Goal: Task Accomplishment & Management: Complete application form

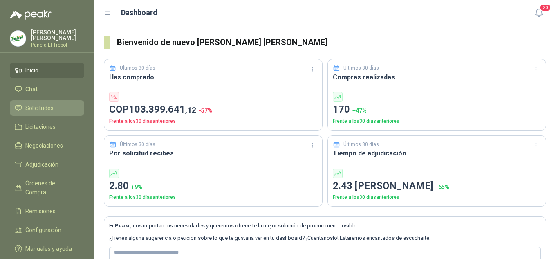
click at [38, 112] on span "Solicitudes" at bounding box center [39, 107] width 28 height 9
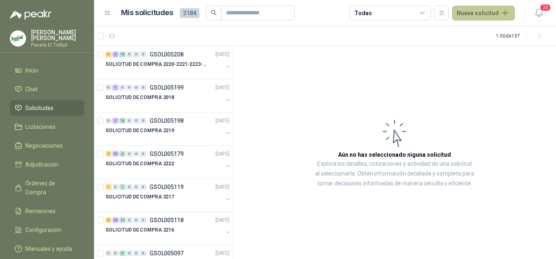
click at [489, 12] on button "Nueva solicitud" at bounding box center [483, 13] width 62 height 15
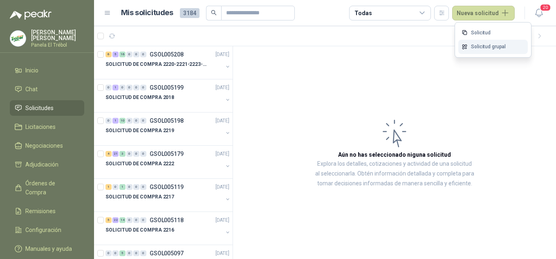
click at [483, 46] on link "Solicitud grupal" at bounding box center [492, 47] width 69 height 14
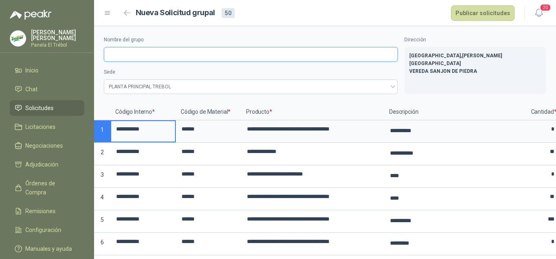
click at [133, 57] on input "Nombre del grupo" at bounding box center [251, 54] width 294 height 15
type input "**********"
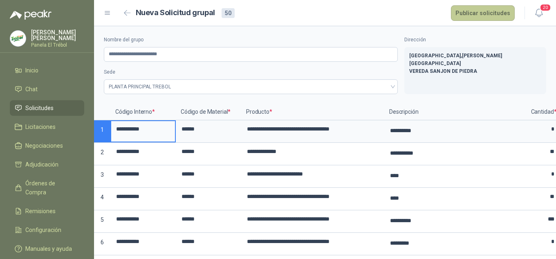
click at [485, 14] on button "Publicar solicitudes" at bounding box center [483, 13] width 64 height 16
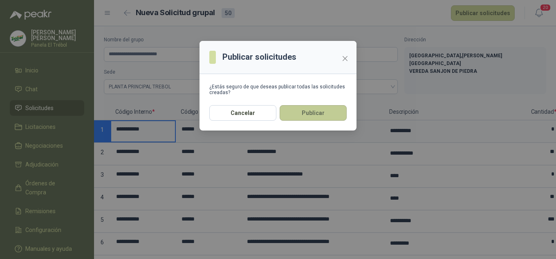
click at [317, 108] on button "Publicar" at bounding box center [312, 113] width 67 height 16
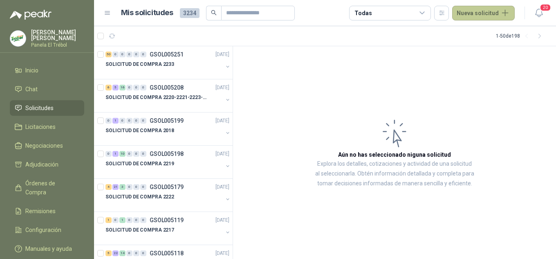
click at [478, 11] on button "Nueva solicitud" at bounding box center [483, 13] width 62 height 15
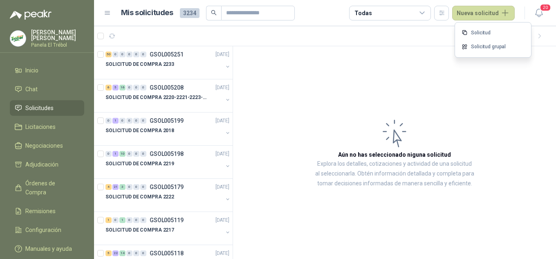
click at [490, 47] on link "Solicitud grupal" at bounding box center [492, 47] width 69 height 14
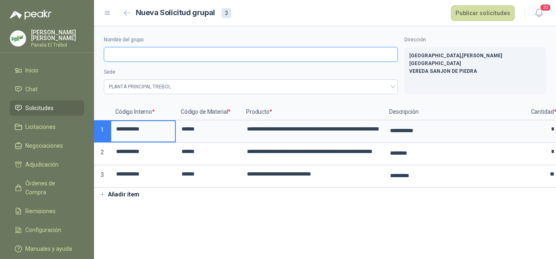
click at [121, 53] on input "Nombre del grupo" at bounding box center [251, 54] width 294 height 15
type input "**********"
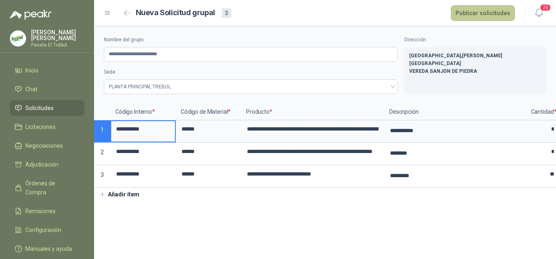
click at [463, 16] on button "Publicar solicitudes" at bounding box center [483, 13] width 64 height 16
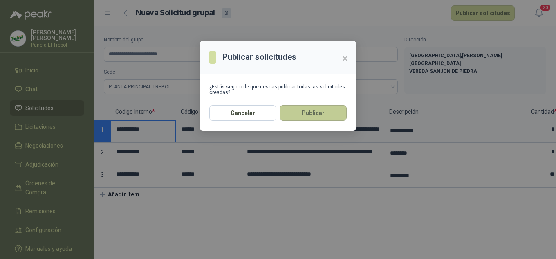
click at [314, 116] on button "Publicar" at bounding box center [312, 113] width 67 height 16
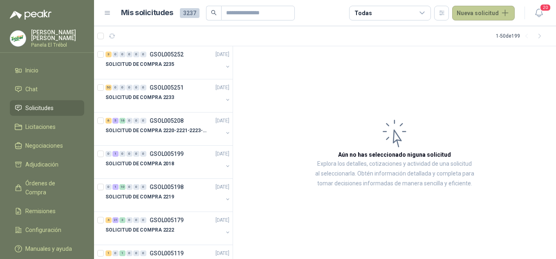
click at [504, 17] on button "Nueva solicitud" at bounding box center [483, 13] width 62 height 15
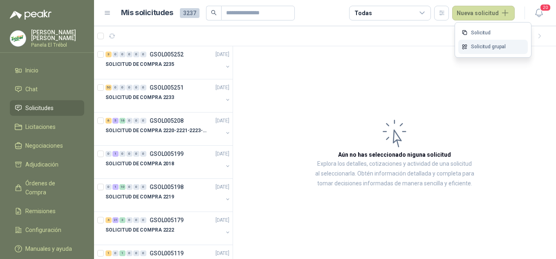
click at [483, 48] on link "Solicitud grupal" at bounding box center [492, 47] width 69 height 14
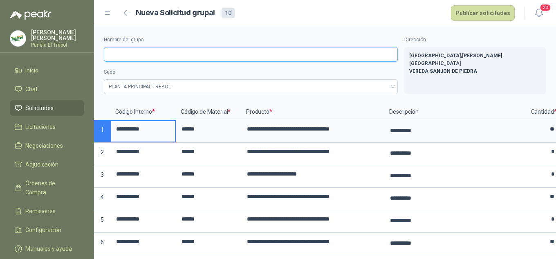
click at [126, 55] on input "Nombre del grupo" at bounding box center [251, 54] width 294 height 15
type input "**********"
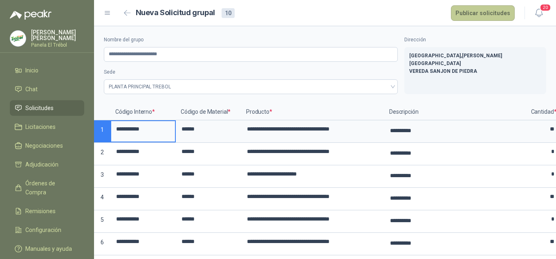
click at [491, 14] on button "Publicar solicitudes" at bounding box center [483, 13] width 64 height 16
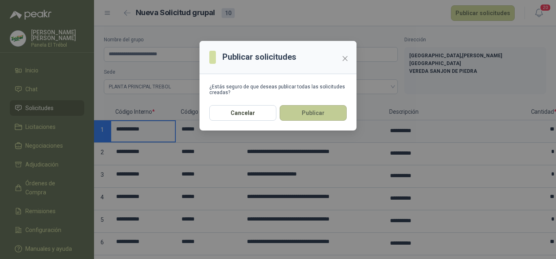
click at [313, 117] on button "Publicar" at bounding box center [312, 113] width 67 height 16
